Goal: Task Accomplishment & Management: Manage account settings

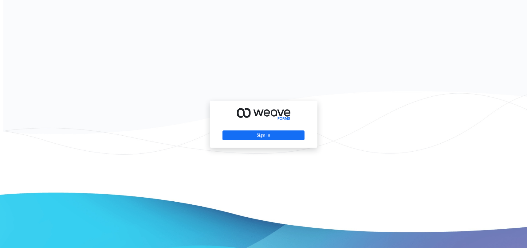
click at [258, 126] on div "Sign In" at bounding box center [264, 124] width 108 height 47
click at [259, 131] on button "Sign In" at bounding box center [263, 136] width 82 height 10
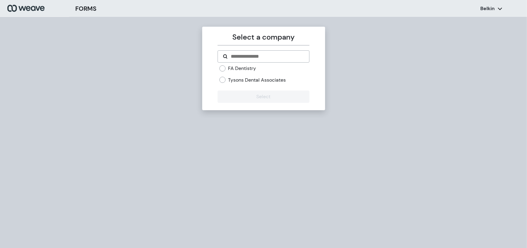
click at [238, 77] on div "FA Dentistry Tysons Dental Associates" at bounding box center [264, 74] width 90 height 18
click at [238, 78] on label "Tysons Dental Associates" at bounding box center [257, 80] width 58 height 7
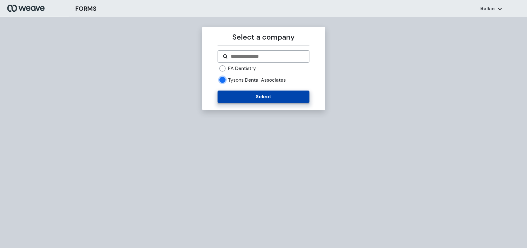
click at [247, 97] on button "Select" at bounding box center [264, 97] width 92 height 12
